Goal: Task Accomplishment & Management: Use online tool/utility

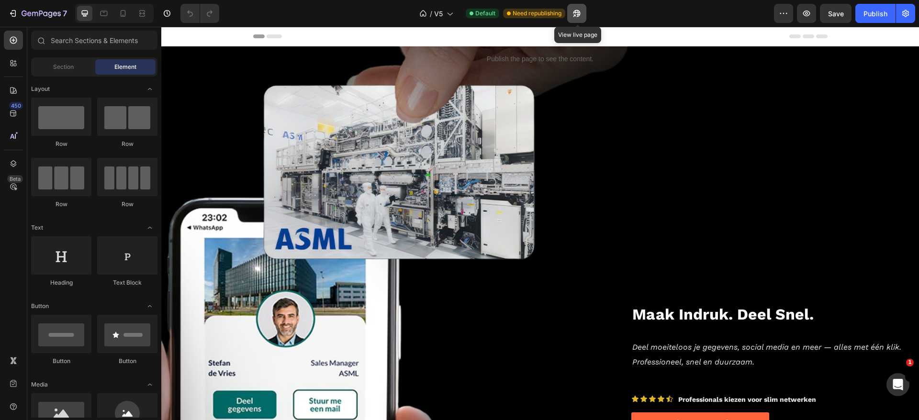
click at [574, 9] on icon "button" at bounding box center [577, 14] width 10 height 10
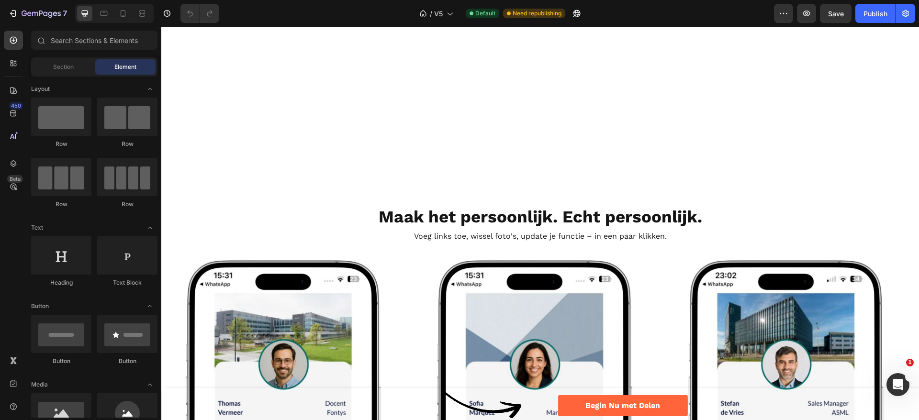
scroll to position [1293, 0]
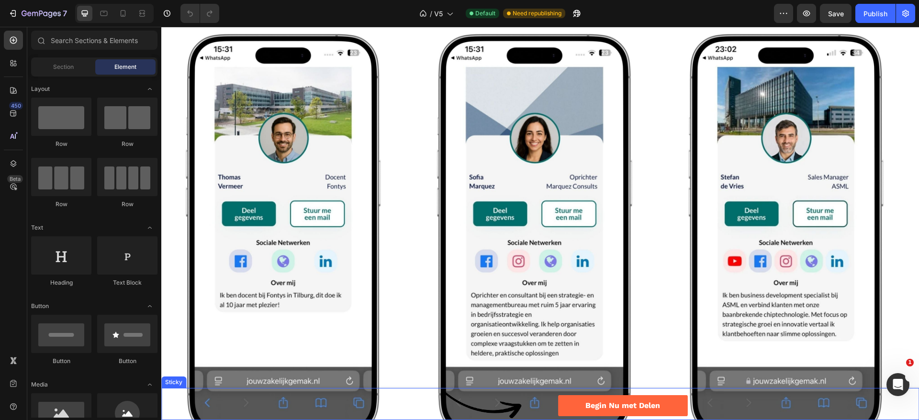
click at [224, 404] on div "Image Begin Nu met Delen Button Row Image Begin Nu met Delen Button Row" at bounding box center [540, 404] width 758 height 32
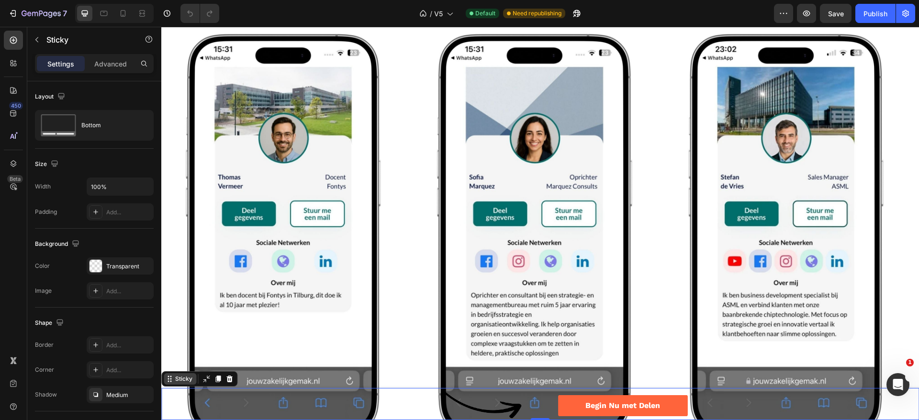
click at [189, 380] on div "Sticky" at bounding box center [183, 379] width 21 height 9
click at [188, 380] on div "Sticky" at bounding box center [183, 379] width 21 height 9
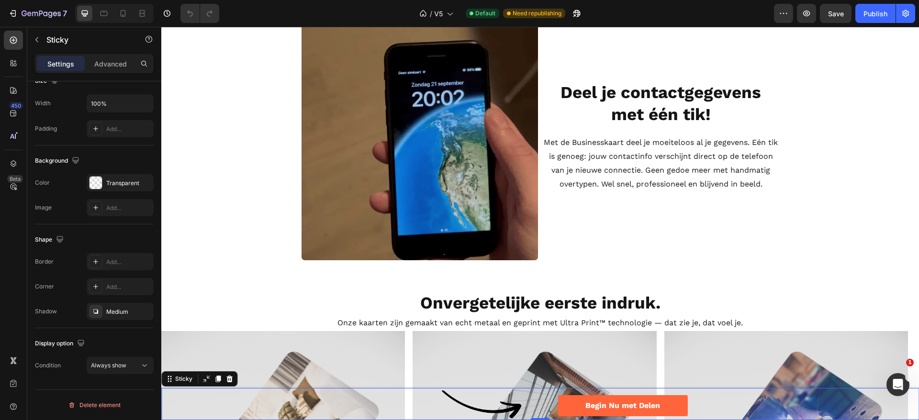
scroll to position [646, 0]
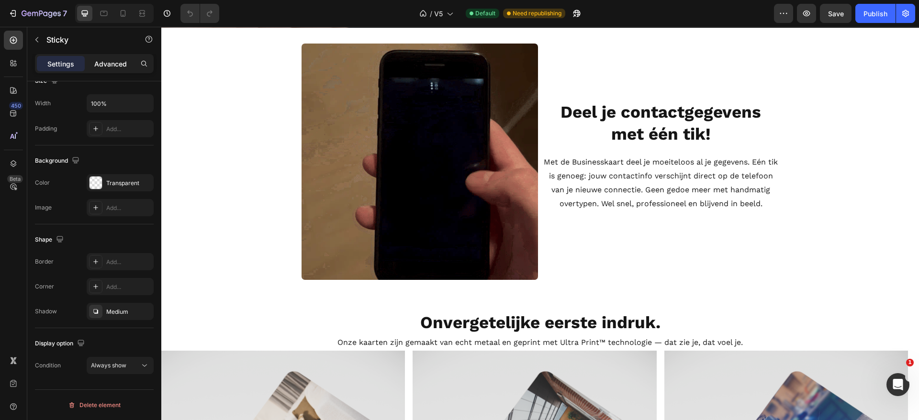
click at [112, 63] on p "Advanced" at bounding box center [110, 64] width 33 height 10
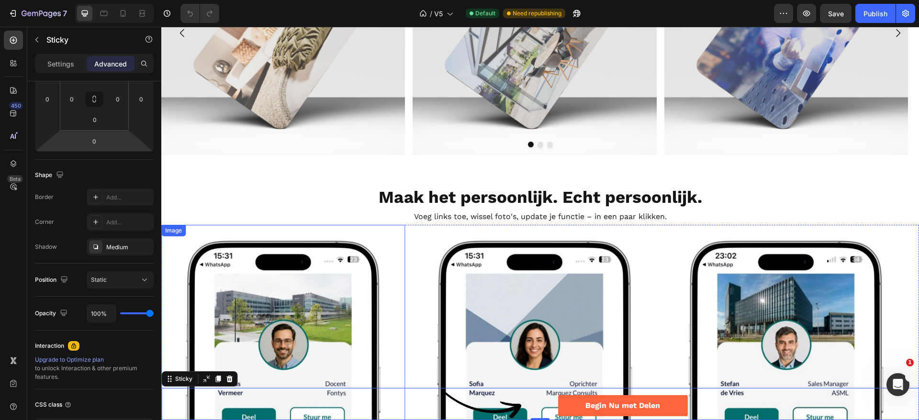
scroll to position [1221, 0]
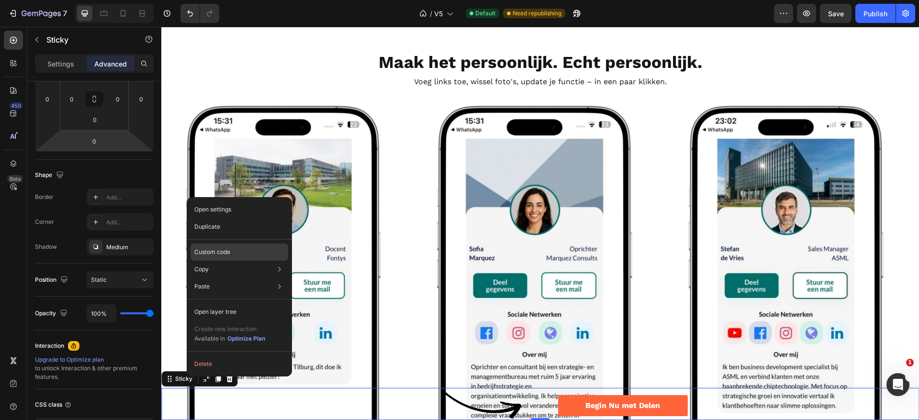
click at [220, 249] on p "Custom code" at bounding box center [212, 252] width 36 height 9
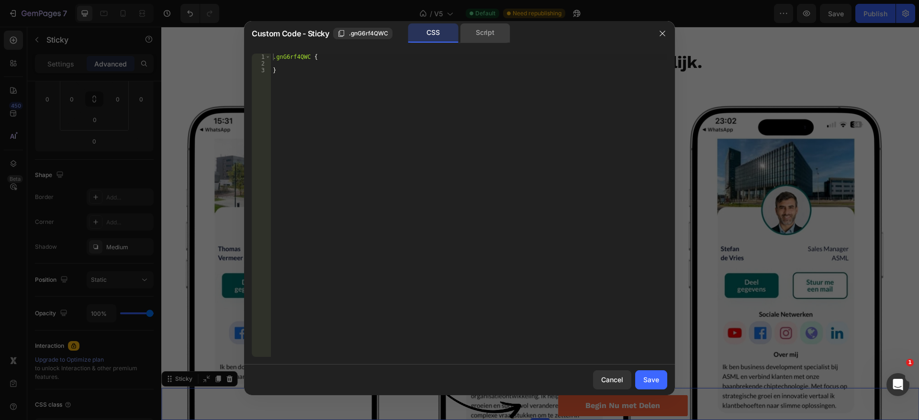
click at [501, 37] on div "Script" at bounding box center [485, 32] width 50 height 19
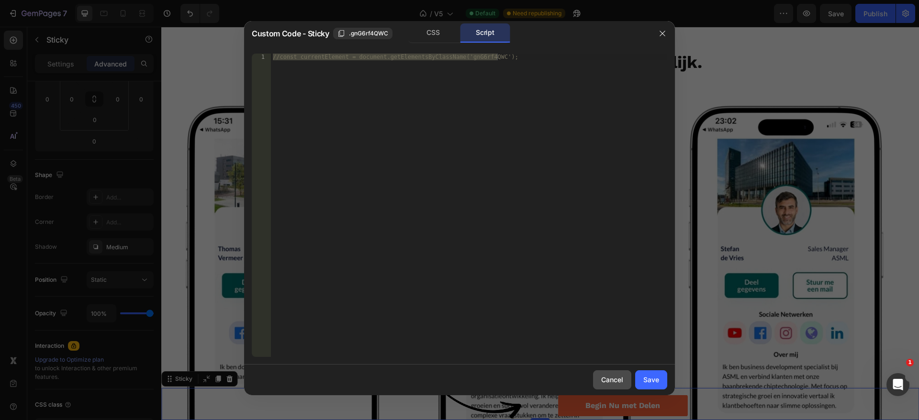
click at [611, 374] on button "Cancel" at bounding box center [612, 380] width 38 height 19
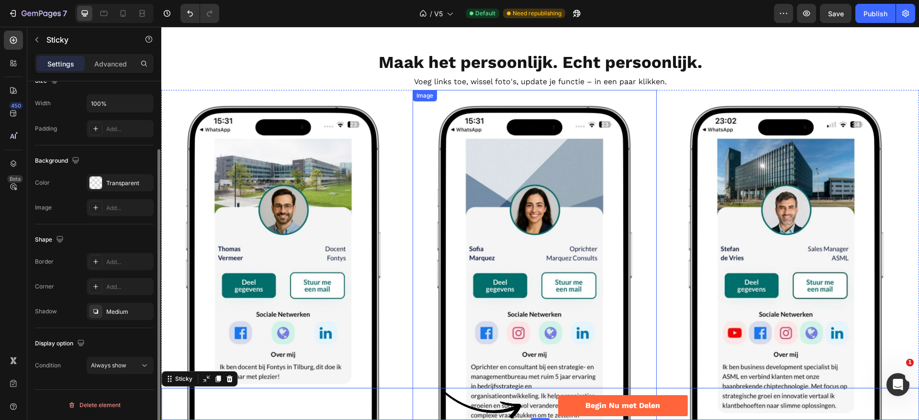
scroll to position [83, 0]
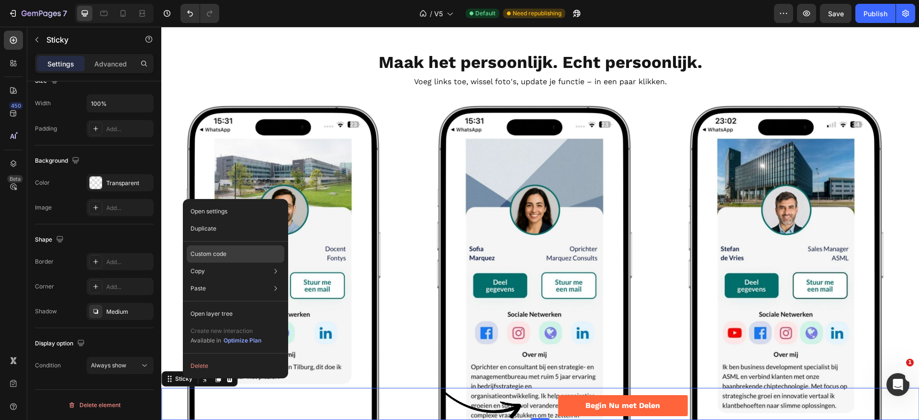
click at [235, 248] on div "Custom code" at bounding box center [236, 254] width 98 height 17
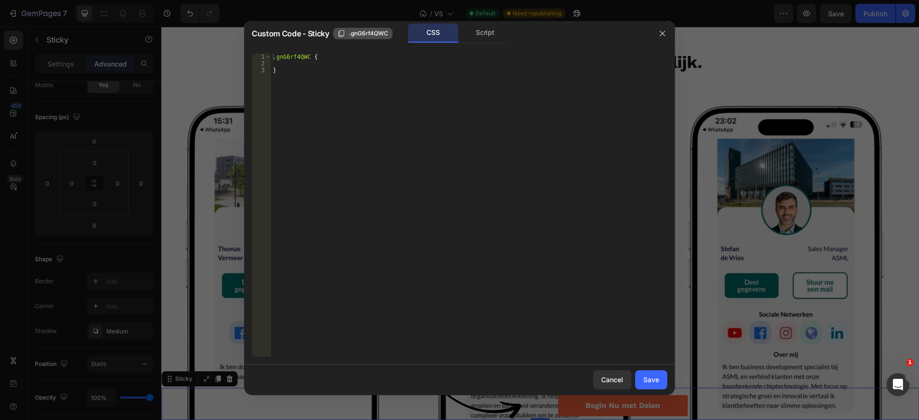
click at [358, 33] on span ".gnG6rf4QWC" at bounding box center [368, 33] width 39 height 9
click at [606, 373] on button "Cancel" at bounding box center [612, 380] width 38 height 19
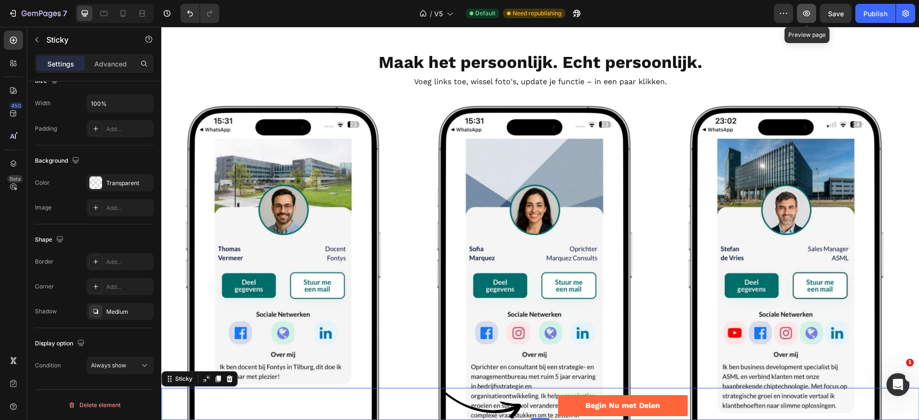
click at [810, 11] on icon "button" at bounding box center [806, 14] width 7 height 6
click at [9, 183] on icon at bounding box center [14, 187] width 10 height 10
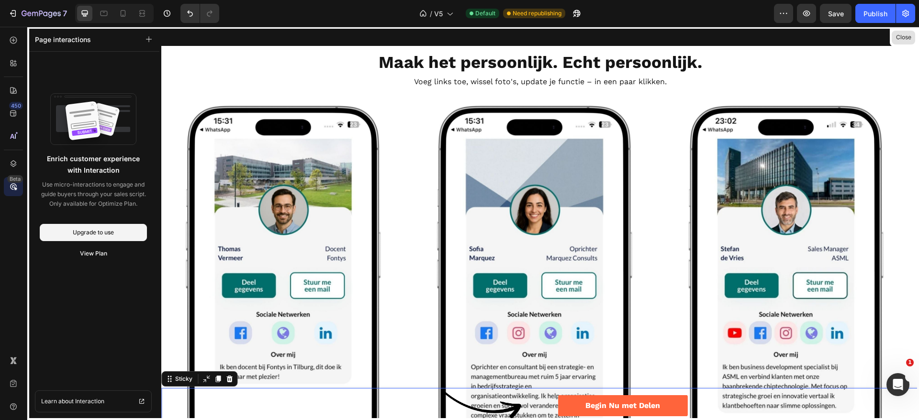
drag, startPoint x: 732, startPoint y: 3, endPoint x: 902, endPoint y: 33, distance: 173.0
click at [902, 33] on button "Close" at bounding box center [903, 38] width 23 height 14
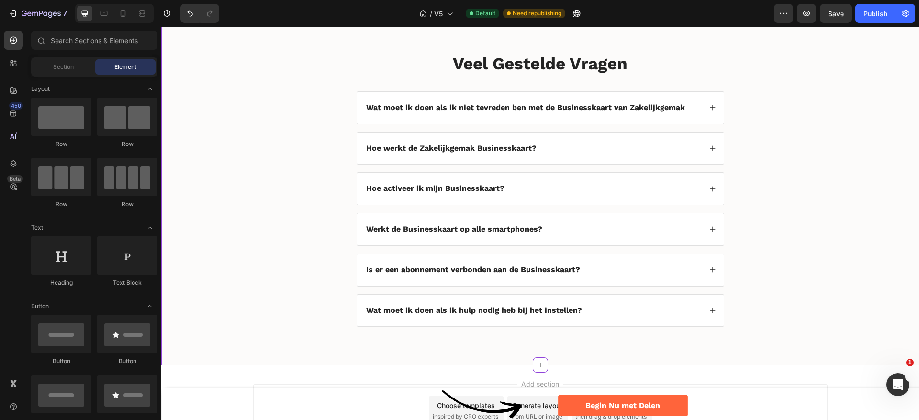
scroll to position [3370, 0]
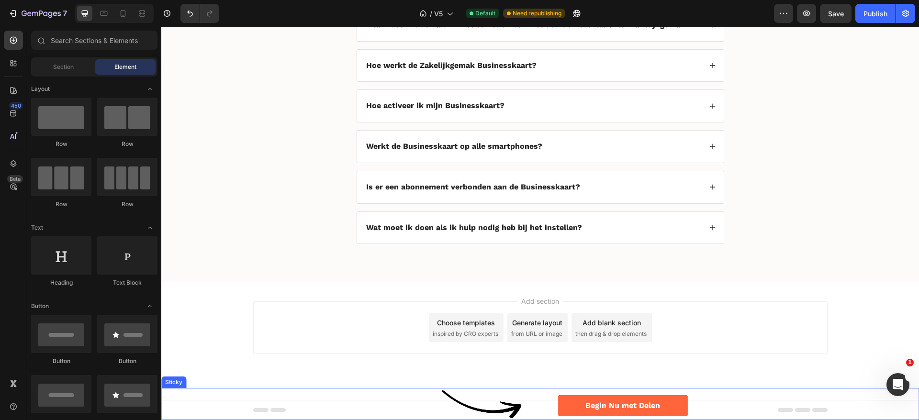
click at [178, 399] on div "Image Begin Nu met Delen Button Row Image Begin Nu met Delen Button Row" at bounding box center [540, 404] width 758 height 32
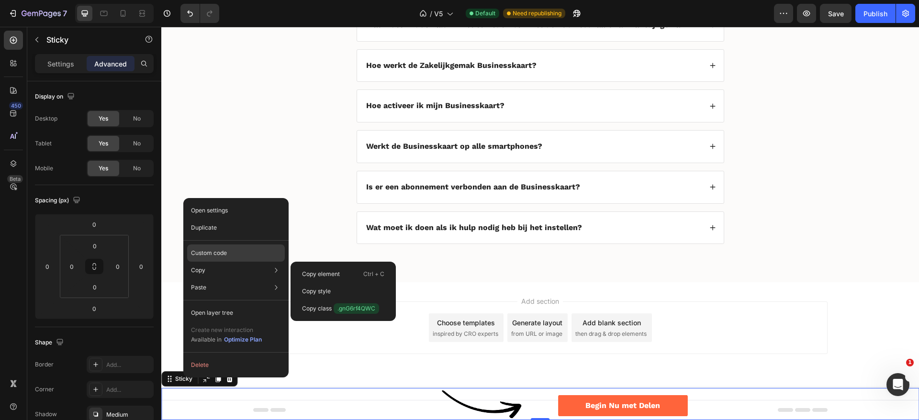
click at [230, 245] on div "Custom code" at bounding box center [236, 253] width 98 height 17
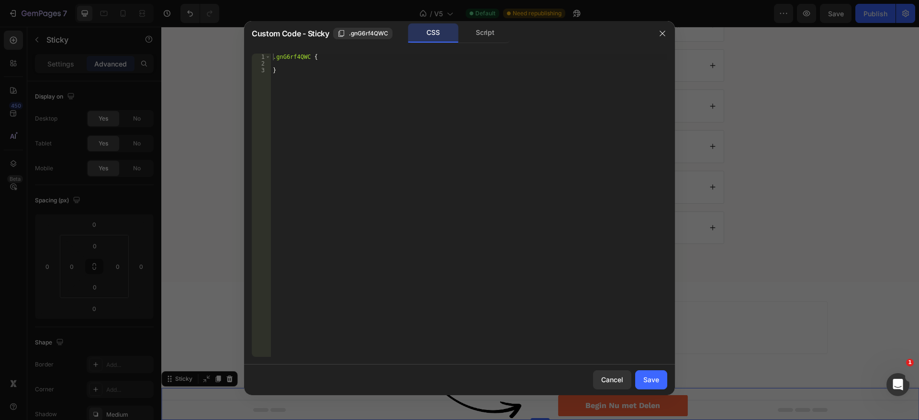
drag, startPoint x: 506, startPoint y: 36, endPoint x: 527, endPoint y: 110, distance: 76.7
click at [506, 35] on div "Script" at bounding box center [485, 32] width 50 height 19
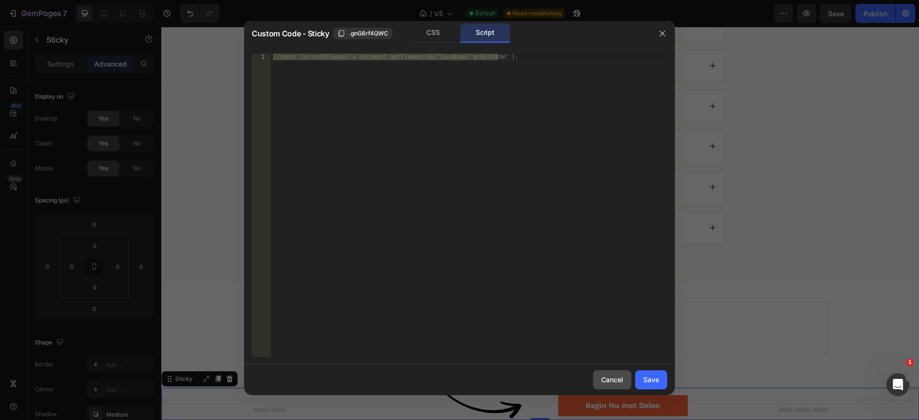
click at [607, 378] on div "Cancel" at bounding box center [612, 380] width 22 height 10
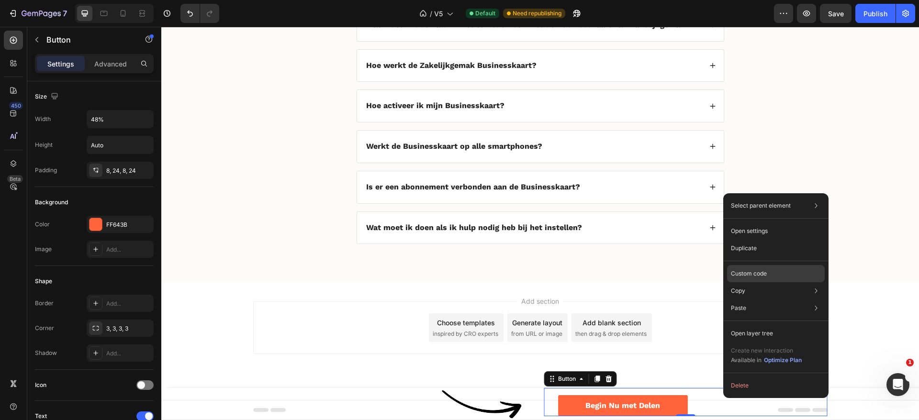
click at [753, 273] on p "Custom code" at bounding box center [749, 274] width 36 height 9
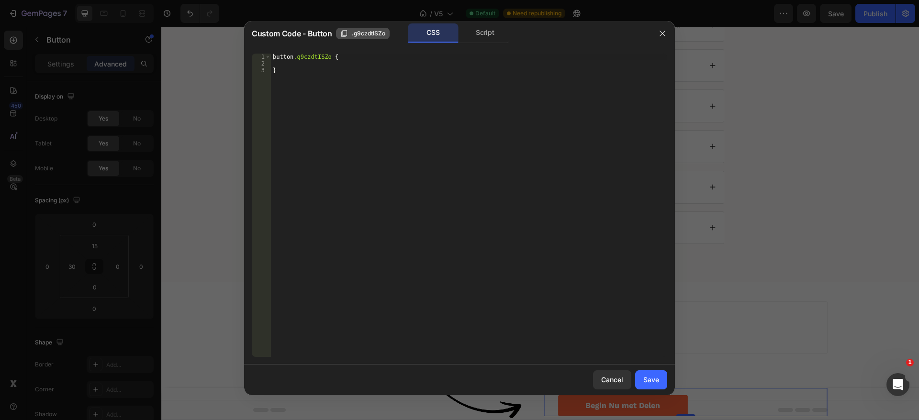
click at [372, 32] on span ".g9czdtISZo" at bounding box center [369, 33] width 34 height 9
click at [611, 379] on div "Cancel" at bounding box center [612, 380] width 22 height 10
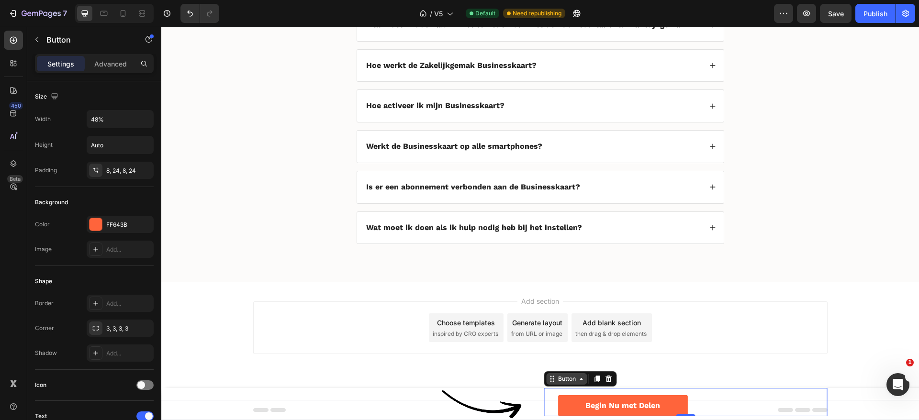
click at [569, 378] on div "Button" at bounding box center [567, 379] width 22 height 9
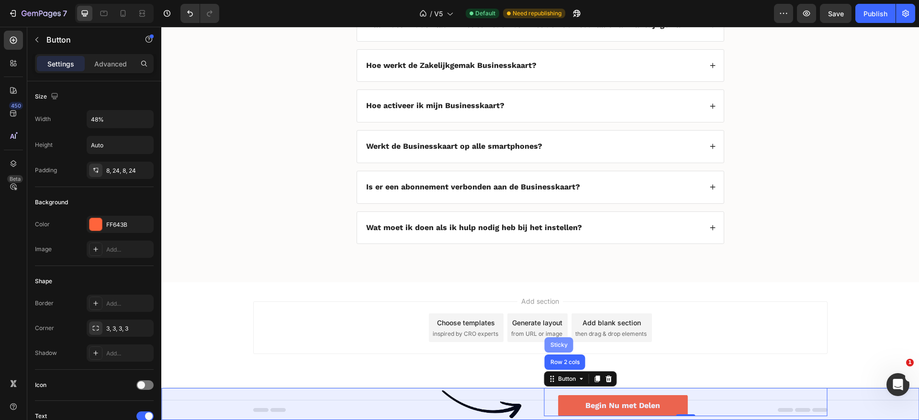
click at [552, 341] on div "Sticky" at bounding box center [559, 345] width 29 height 15
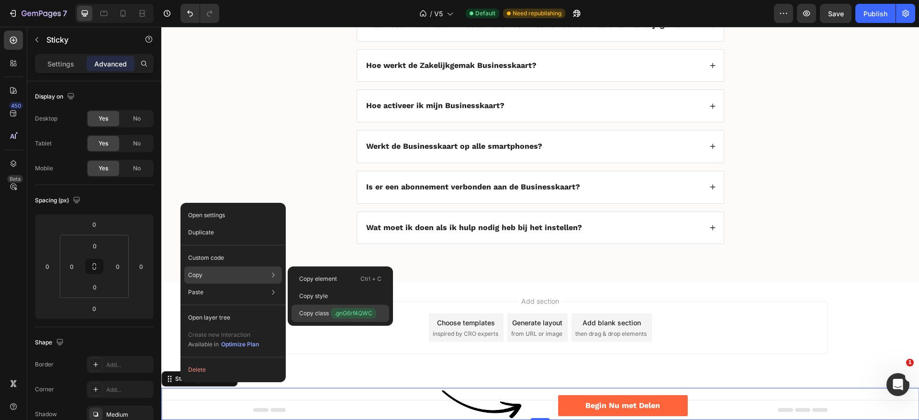
click at [324, 317] on p "Copy class .gnG6rf4QWC" at bounding box center [337, 313] width 77 height 11
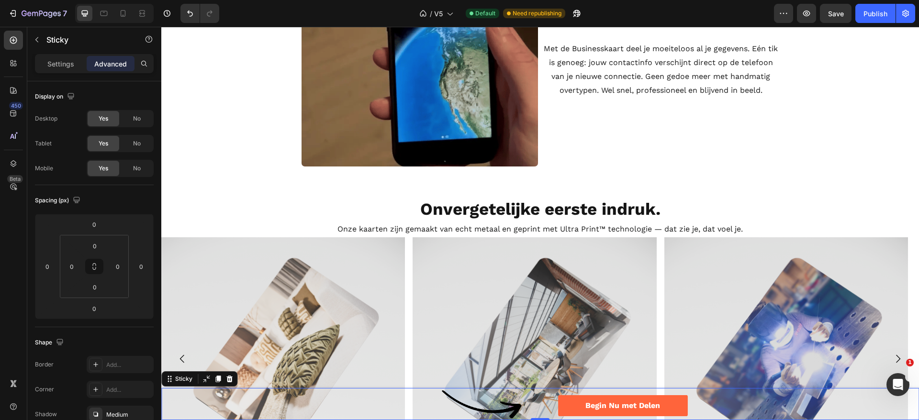
scroll to position [784, 0]
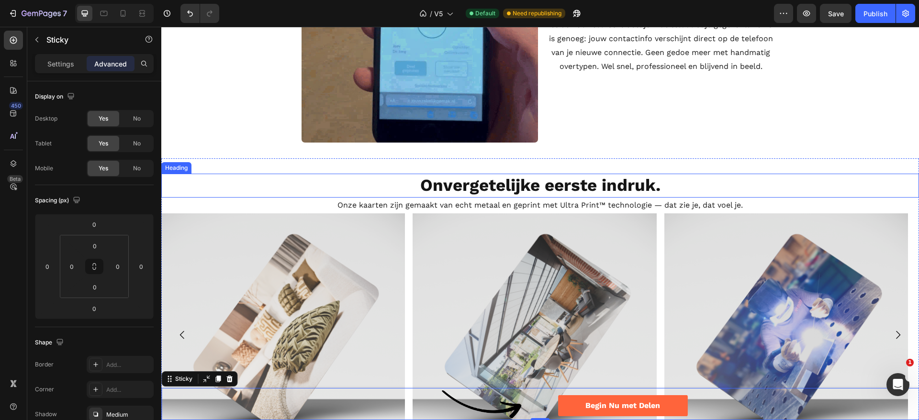
click at [398, 183] on h2 "Onvergetelijke eerste indruk." at bounding box center [540, 186] width 758 height 24
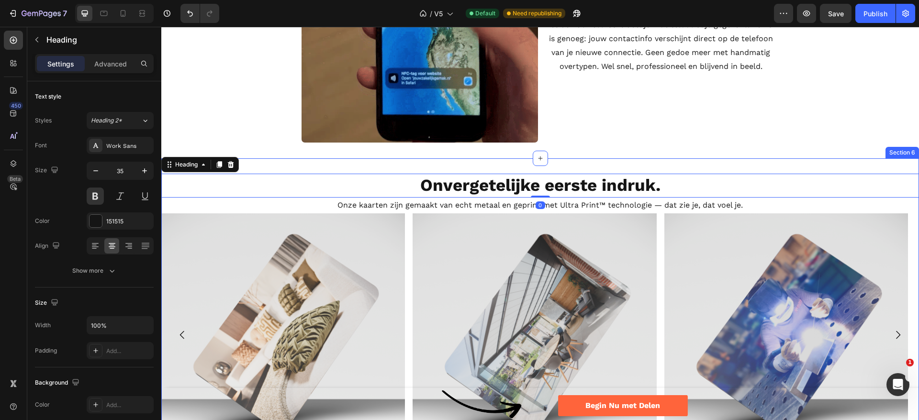
click at [334, 162] on div "Onvergetelijke eerste indruk. Heading 0 Onze kaarten zijn gemaakt van echt meta…" at bounding box center [540, 315] width 758 height 314
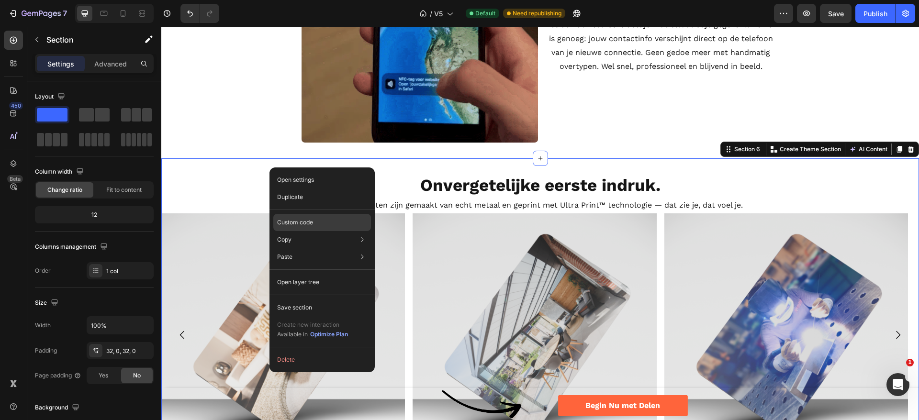
click at [305, 224] on p "Custom code" at bounding box center [295, 222] width 36 height 9
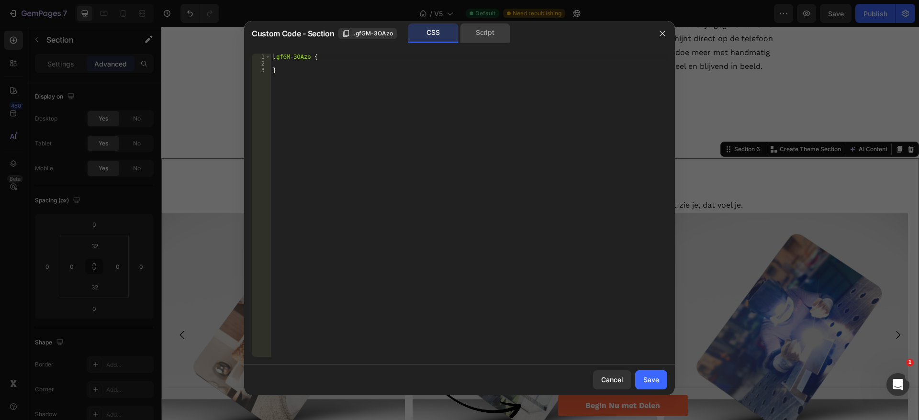
click at [492, 35] on div "Script" at bounding box center [485, 32] width 50 height 19
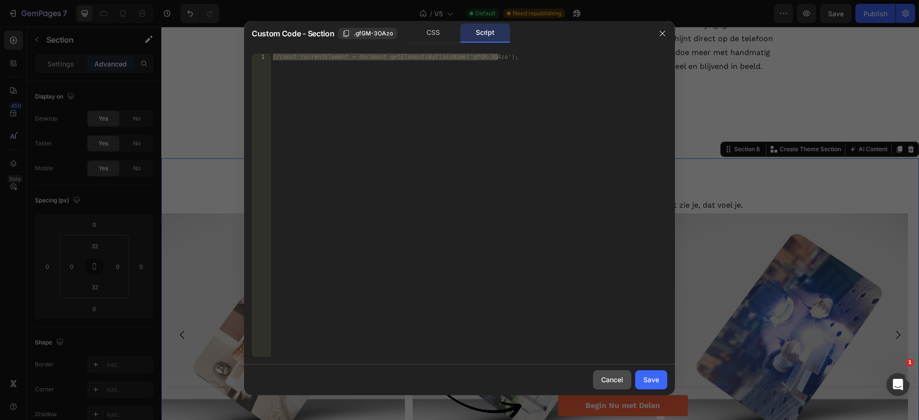
click at [617, 376] on div "Cancel" at bounding box center [612, 380] width 22 height 10
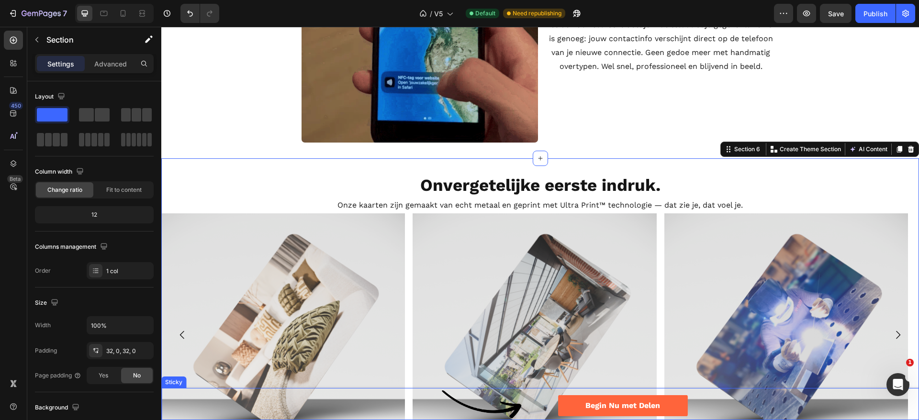
click at [215, 389] on div "Image Begin Nu met Delen Button Row Image Begin Nu met Delen Button Row" at bounding box center [540, 404] width 758 height 32
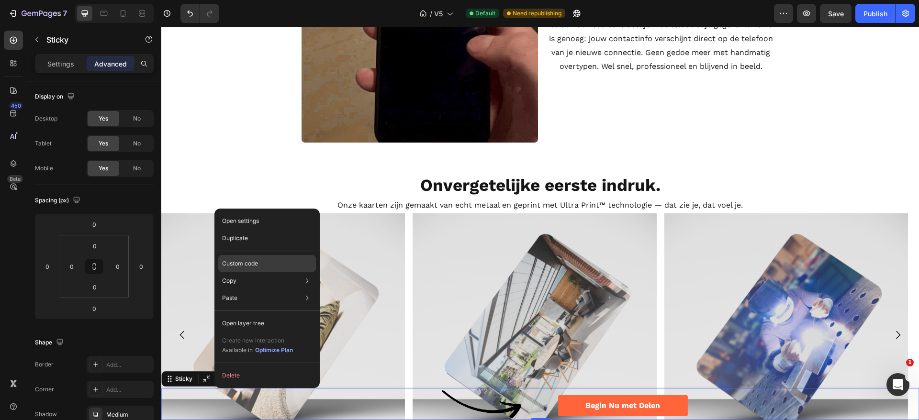
click at [289, 263] on div "Custom code" at bounding box center [267, 263] width 98 height 17
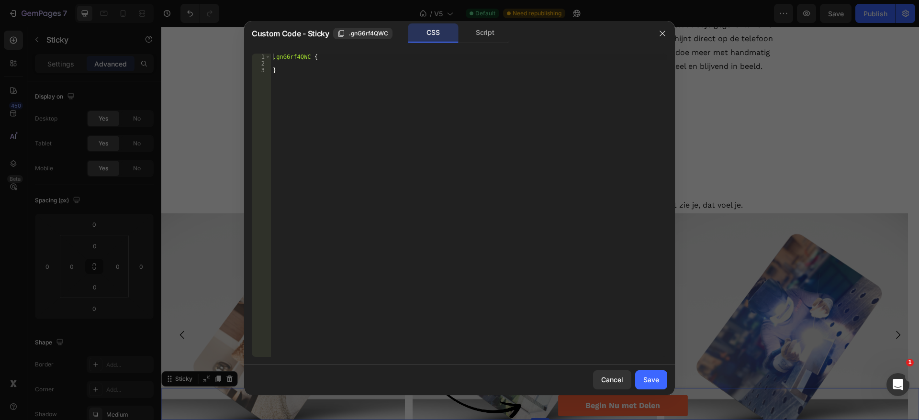
drag, startPoint x: 376, startPoint y: 34, endPoint x: 387, endPoint y: 35, distance: 10.6
click at [377, 34] on span ".gnG6rf4QWC" at bounding box center [368, 33] width 39 height 9
click at [617, 380] on div "Cancel" at bounding box center [612, 380] width 22 height 10
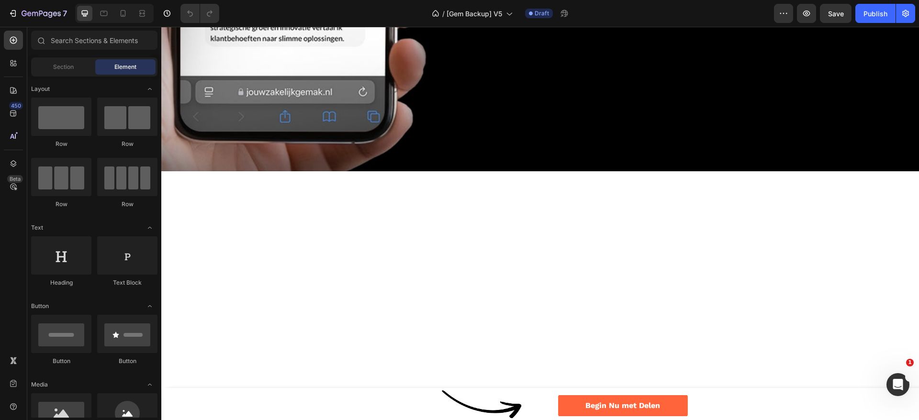
scroll to position [2093, 0]
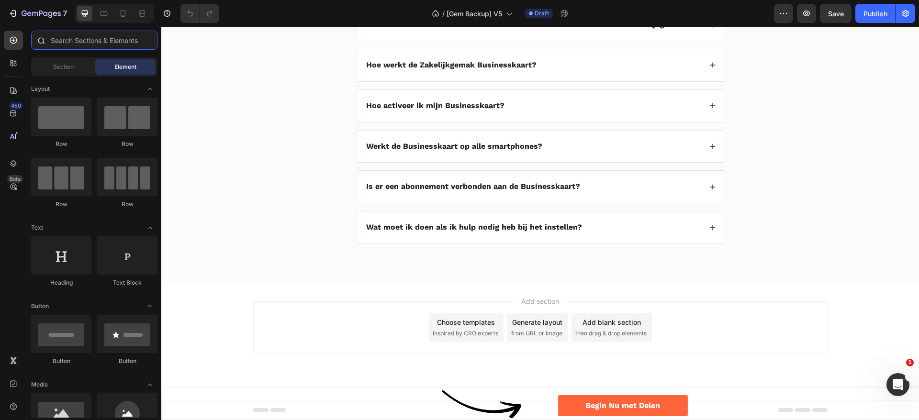
click at [78, 41] on input "text" at bounding box center [94, 40] width 126 height 19
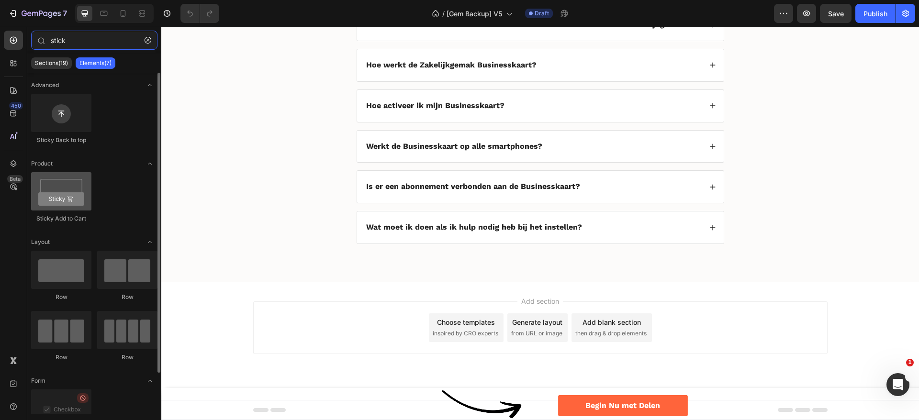
type input "stick"
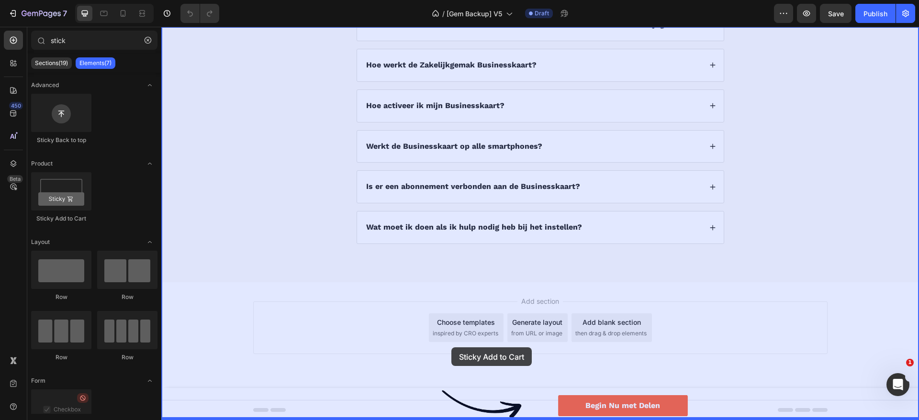
drag, startPoint x: 234, startPoint y: 209, endPoint x: 452, endPoint y: 348, distance: 257.7
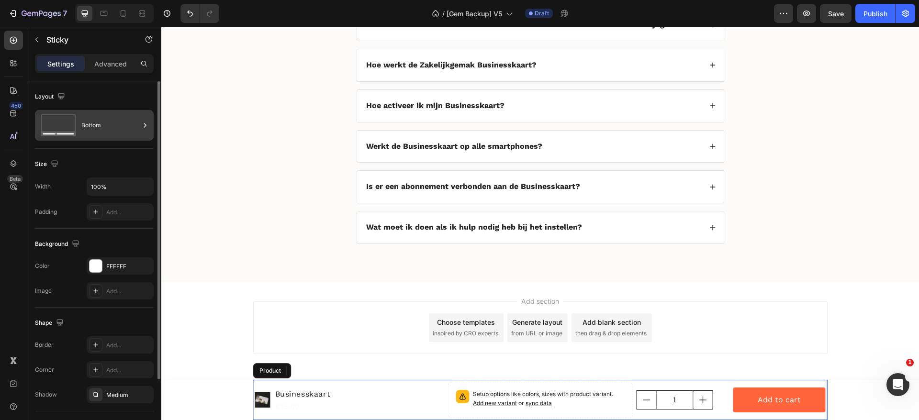
click at [94, 111] on div "Bottom" at bounding box center [94, 125] width 119 height 31
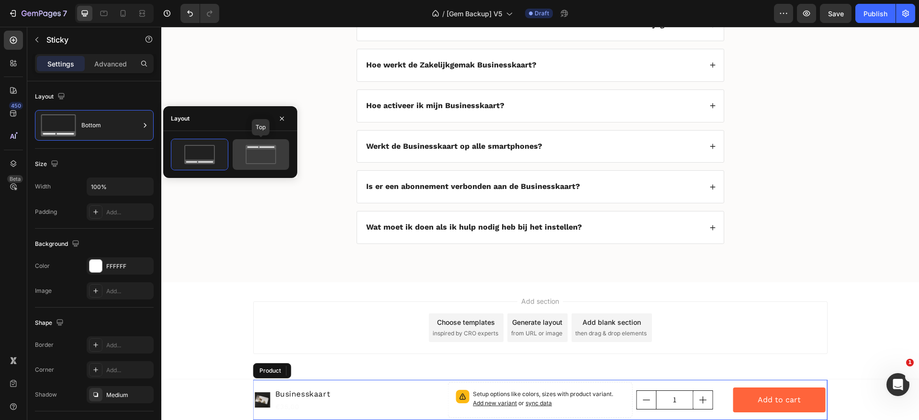
click at [251, 149] on icon at bounding box center [260, 154] width 45 height 19
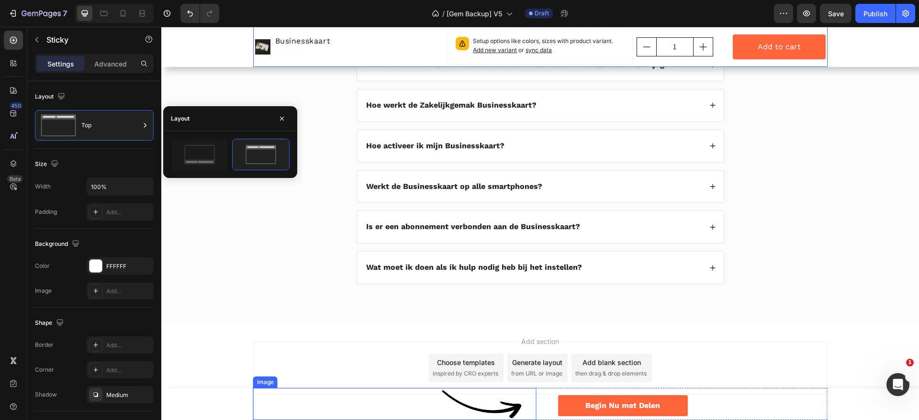
click at [284, 403] on div at bounding box center [387, 404] width 269 height 32
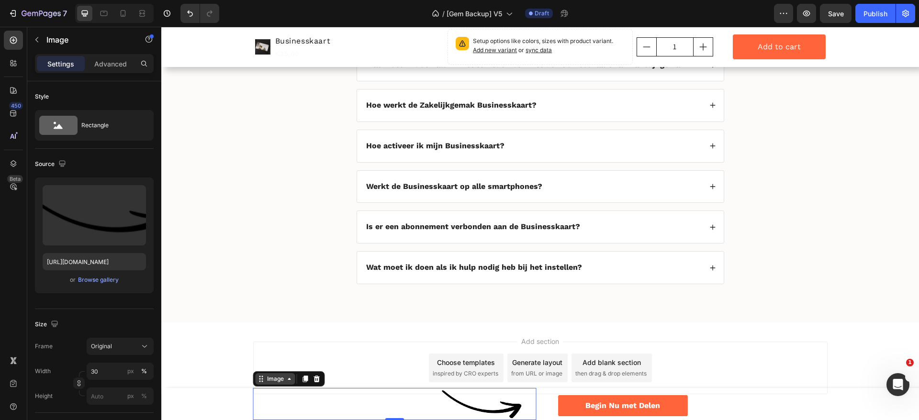
click at [286, 378] on icon at bounding box center [290, 379] width 8 height 8
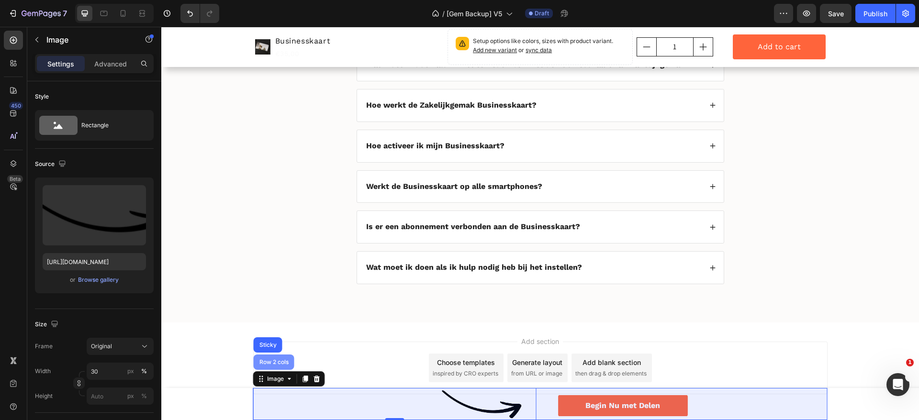
click at [270, 357] on div "Row 2 cols" at bounding box center [274, 362] width 41 height 15
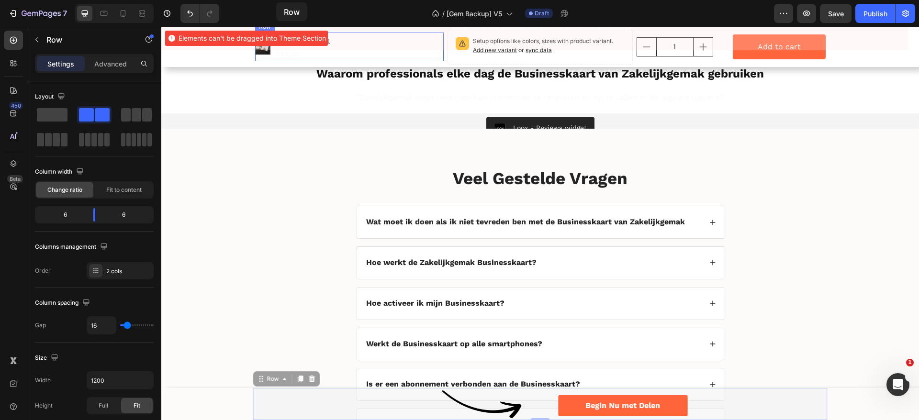
scroll to position [1859, 0]
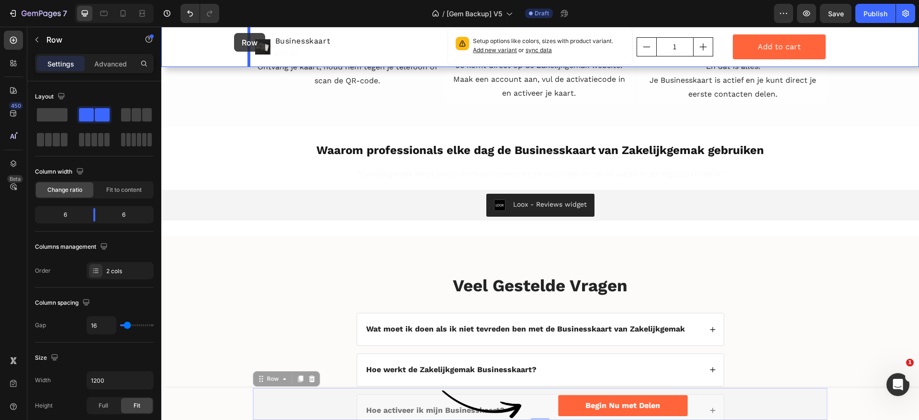
drag, startPoint x: 260, startPoint y: 377, endPoint x: 234, endPoint y: 33, distance: 345.2
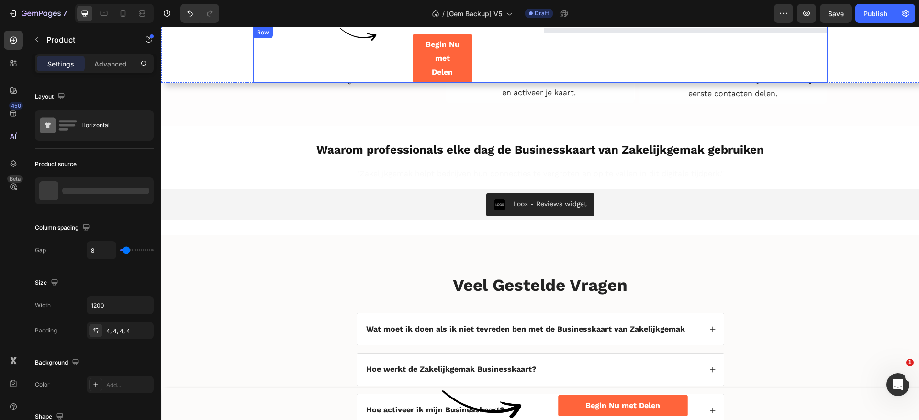
scroll to position [1895, 0]
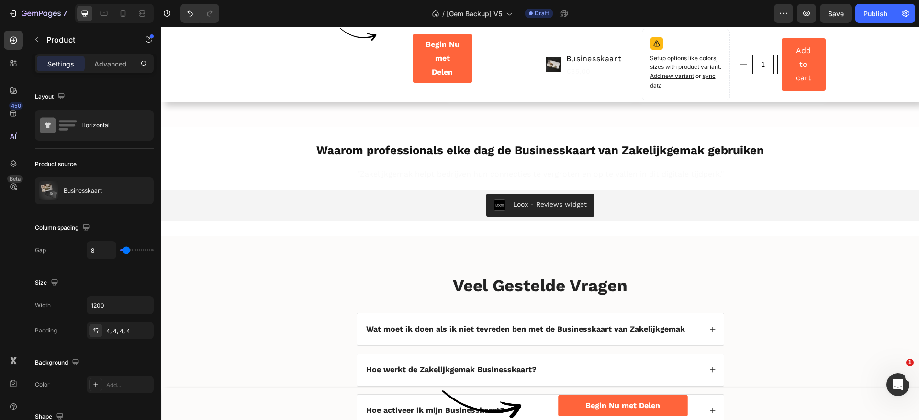
click at [556, 85] on div "Product Images Businesskaart Product Title €35,00 Product Price Product Price R…" at bounding box center [592, 65] width 92 height 72
click at [569, 63] on div "Product Price" at bounding box center [587, 59] width 45 height 11
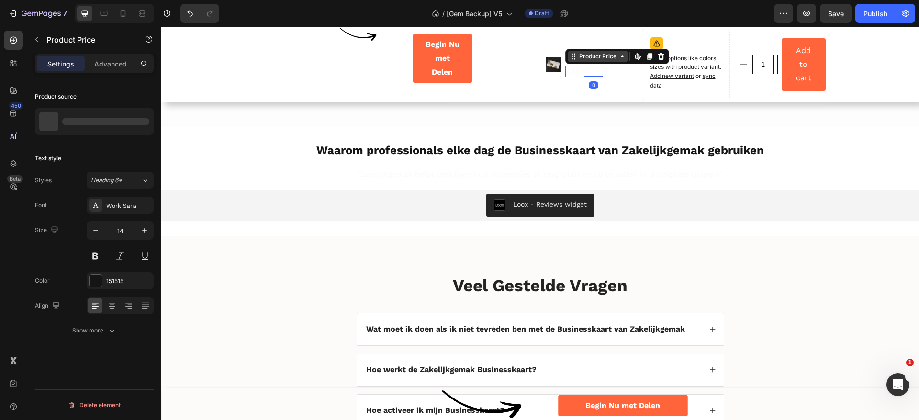
click at [588, 57] on div "Product Price" at bounding box center [597, 56] width 41 height 9
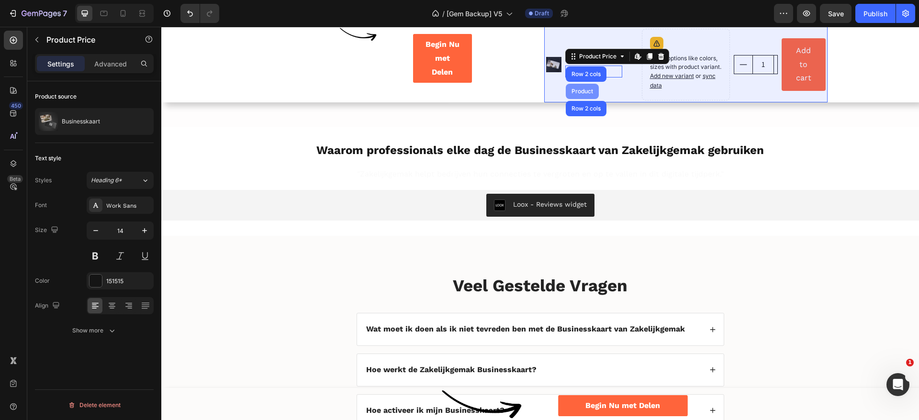
click at [577, 93] on div "Product" at bounding box center [582, 92] width 25 height 6
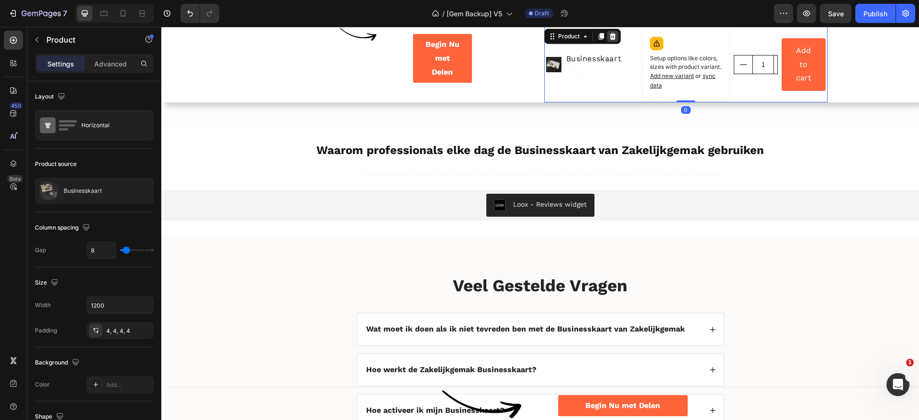
click at [610, 38] on icon at bounding box center [613, 36] width 6 height 7
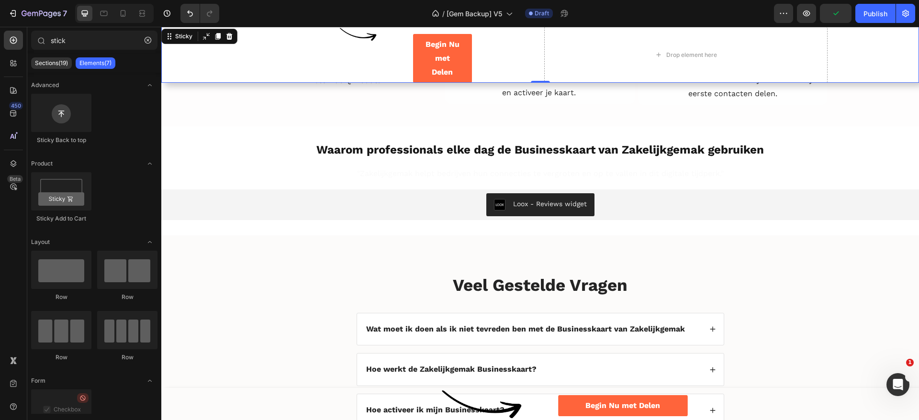
click at [224, 45] on div "Image Begin Nu met Delen Button Row Drop element here Row" at bounding box center [540, 55] width 758 height 56
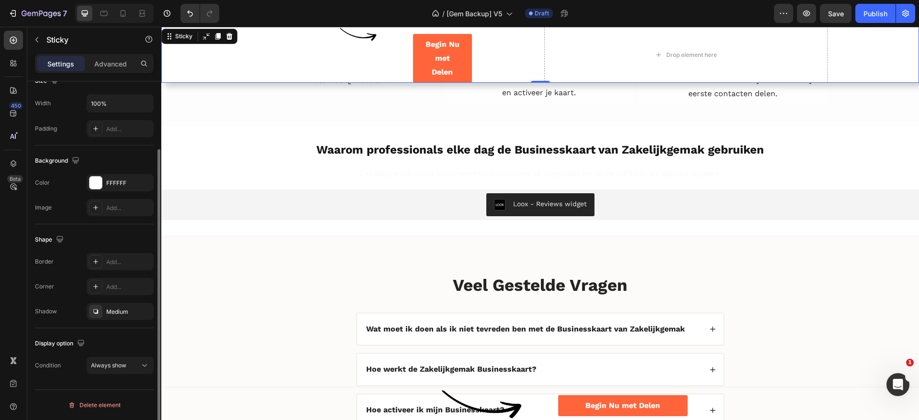
scroll to position [0, 0]
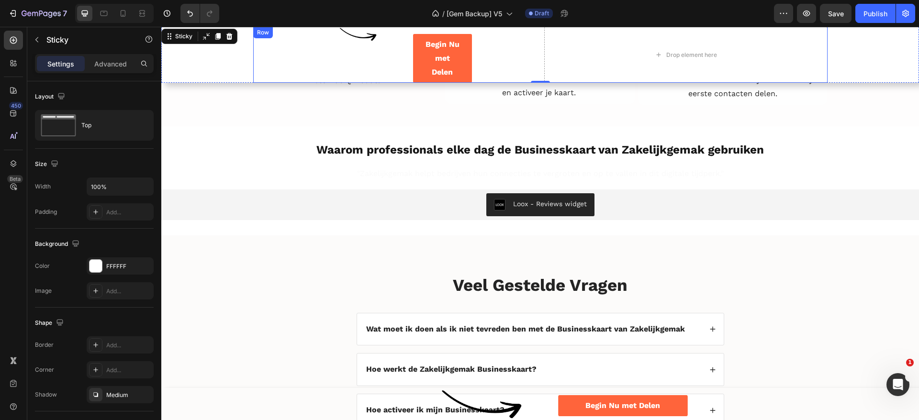
click at [533, 51] on div "Image Begin Nu met Delen Button Row Drop element here Row" at bounding box center [540, 55] width 575 height 56
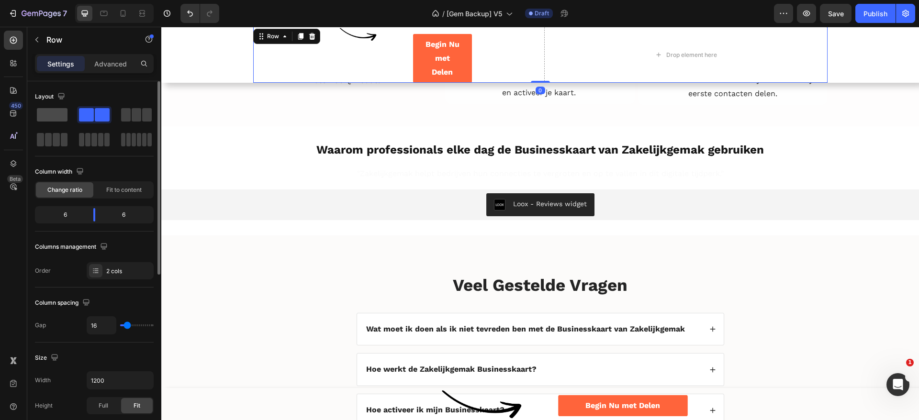
click at [56, 114] on span at bounding box center [52, 114] width 31 height 13
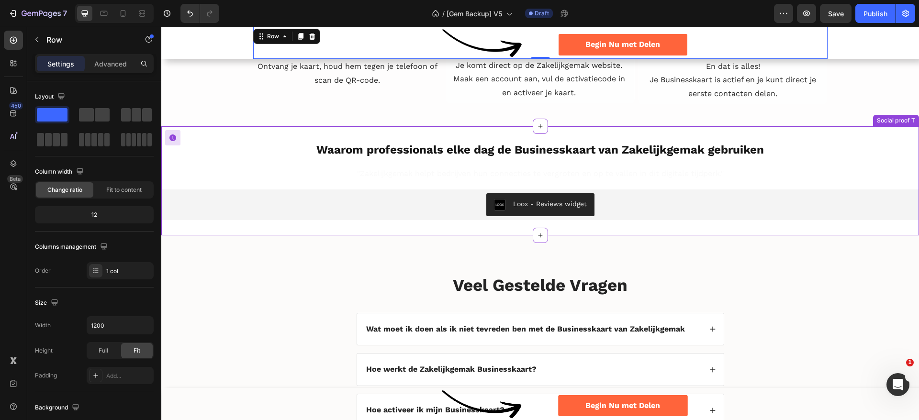
scroll to position [2067, 0]
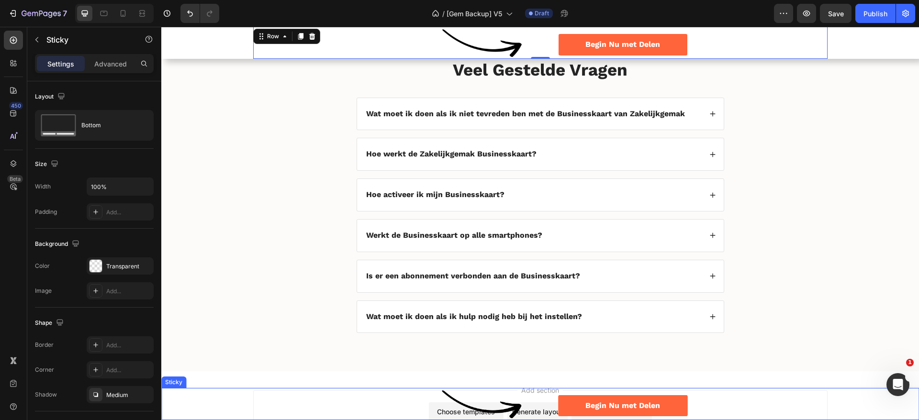
click at [214, 398] on div "Image Begin Nu met Delen Button Row Image Begin Nu met Delen Button Row" at bounding box center [540, 404] width 758 height 32
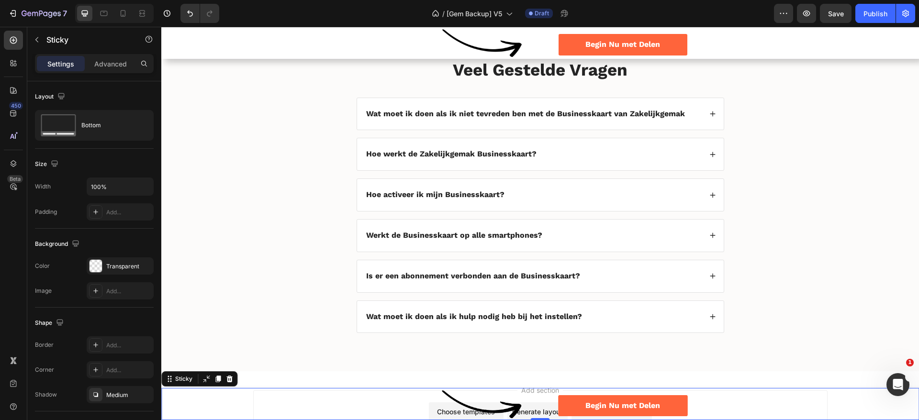
click at [226, 378] on icon at bounding box center [230, 379] width 8 height 8
click at [215, 398] on div "Image Begin Nu met Delen Button Row Image Begin Nu met Delen Button Row" at bounding box center [540, 404] width 758 height 32
click at [227, 379] on icon at bounding box center [229, 378] width 6 height 7
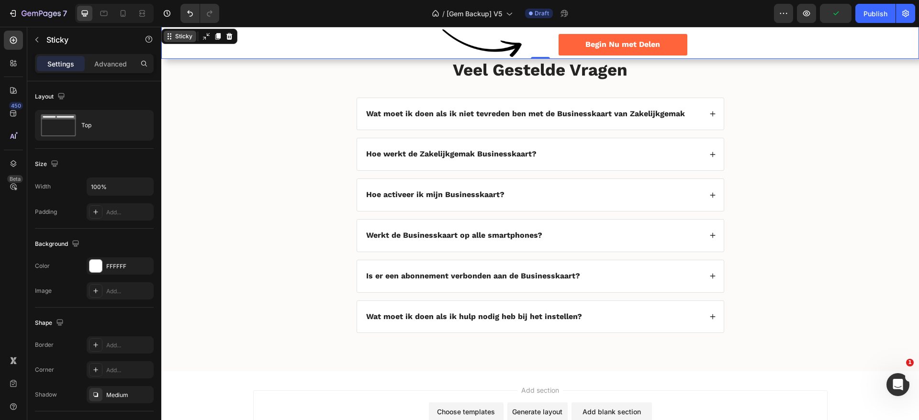
click at [173, 34] on div "Sticky" at bounding box center [183, 36] width 21 height 9
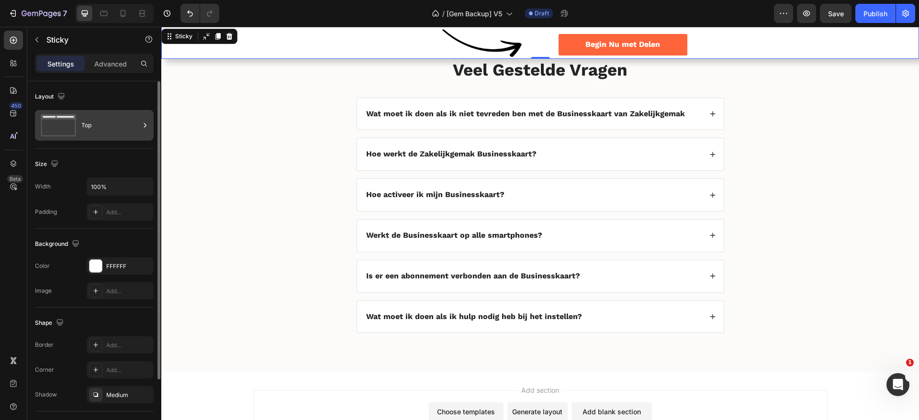
click at [95, 127] on div "Top" at bounding box center [110, 125] width 58 height 22
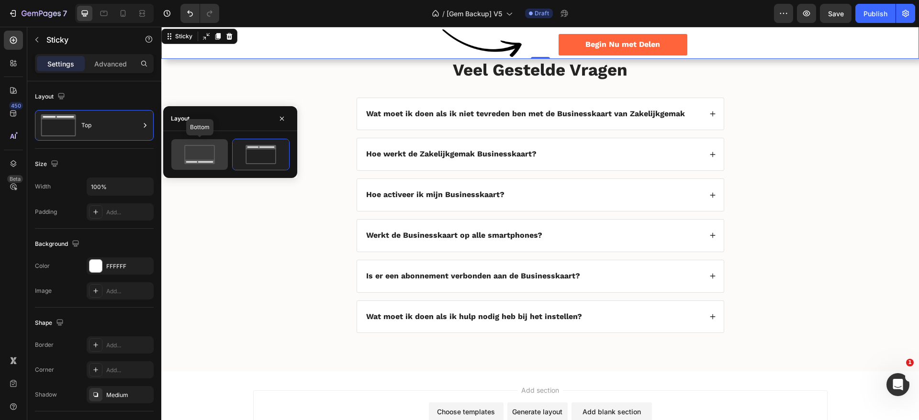
click at [220, 154] on icon at bounding box center [199, 154] width 45 height 19
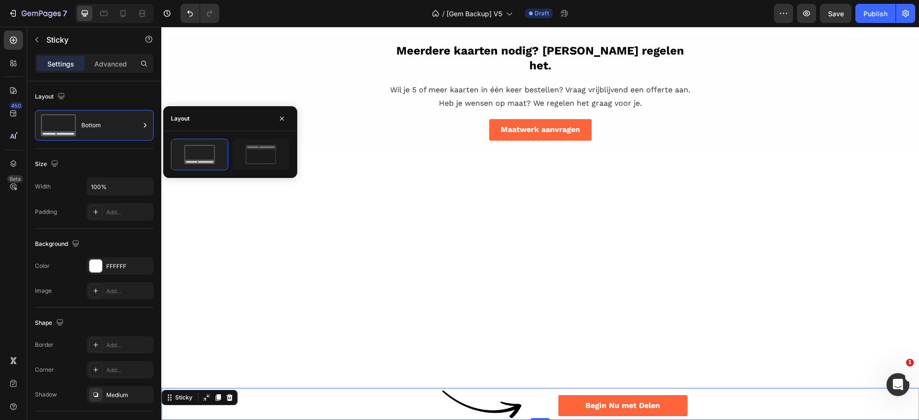
scroll to position [0, 0]
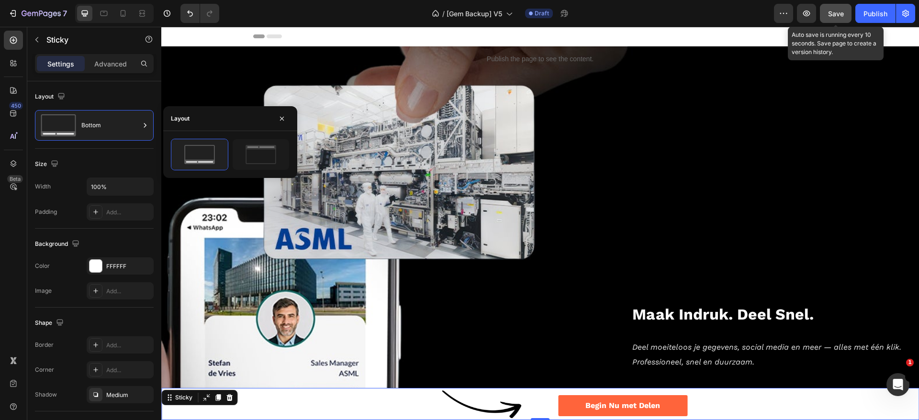
click at [837, 17] on span "Save" at bounding box center [836, 14] width 16 height 8
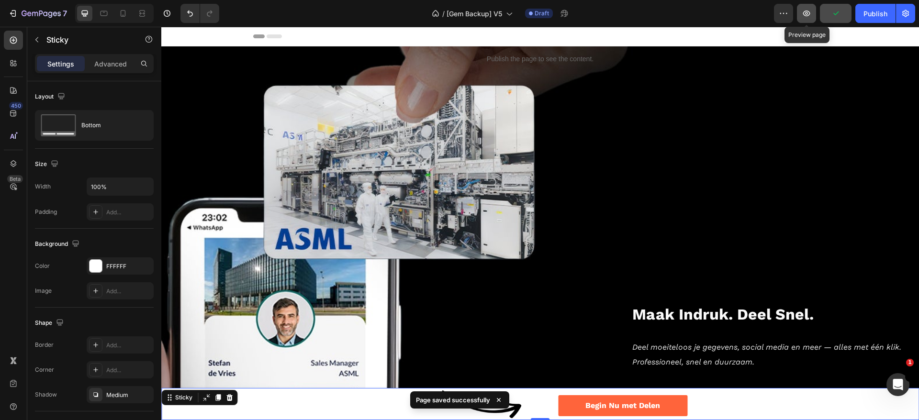
click at [814, 16] on button "button" at bounding box center [806, 13] width 19 height 19
